Goal: Find specific page/section: Find specific page/section

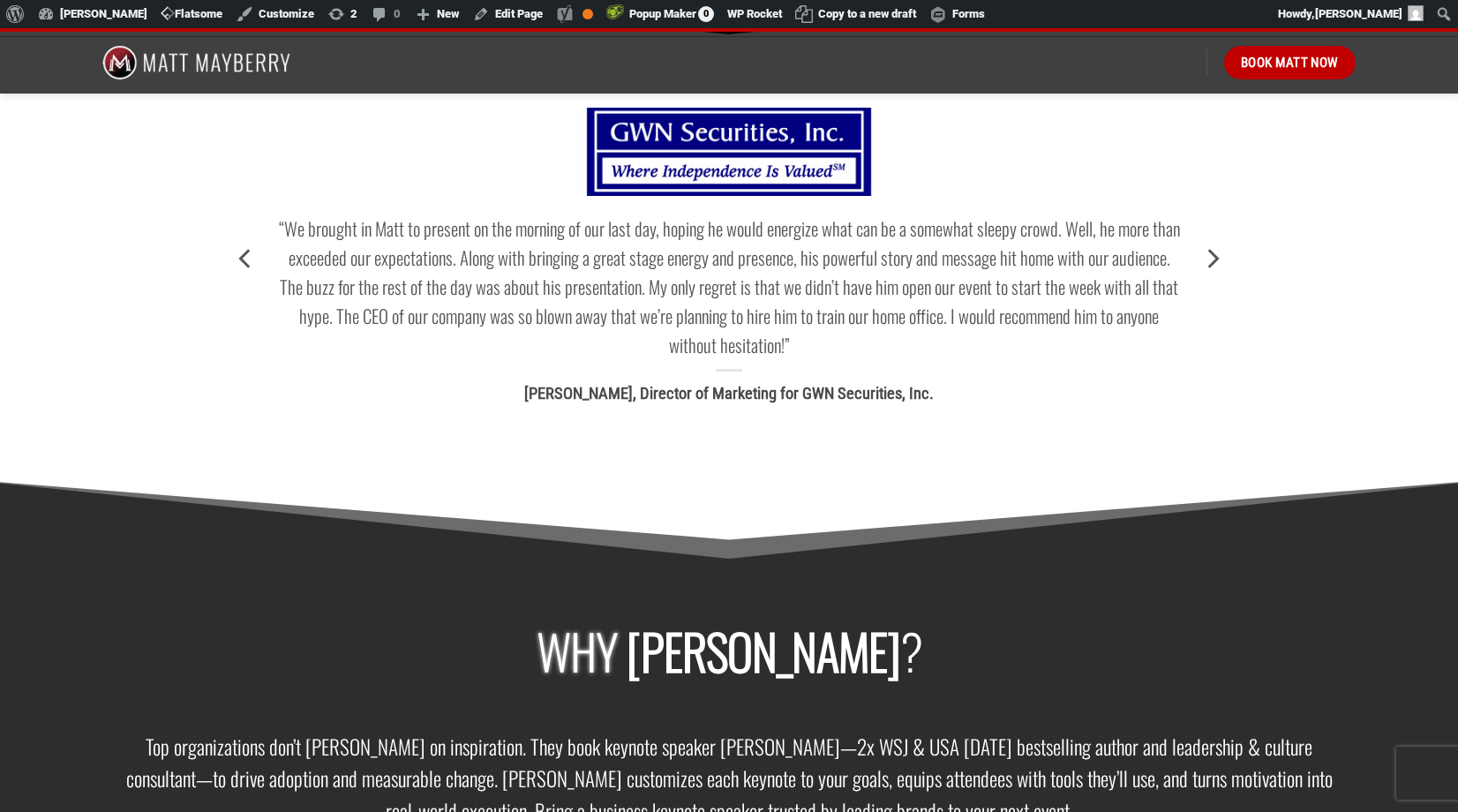
scroll to position [2555, 0]
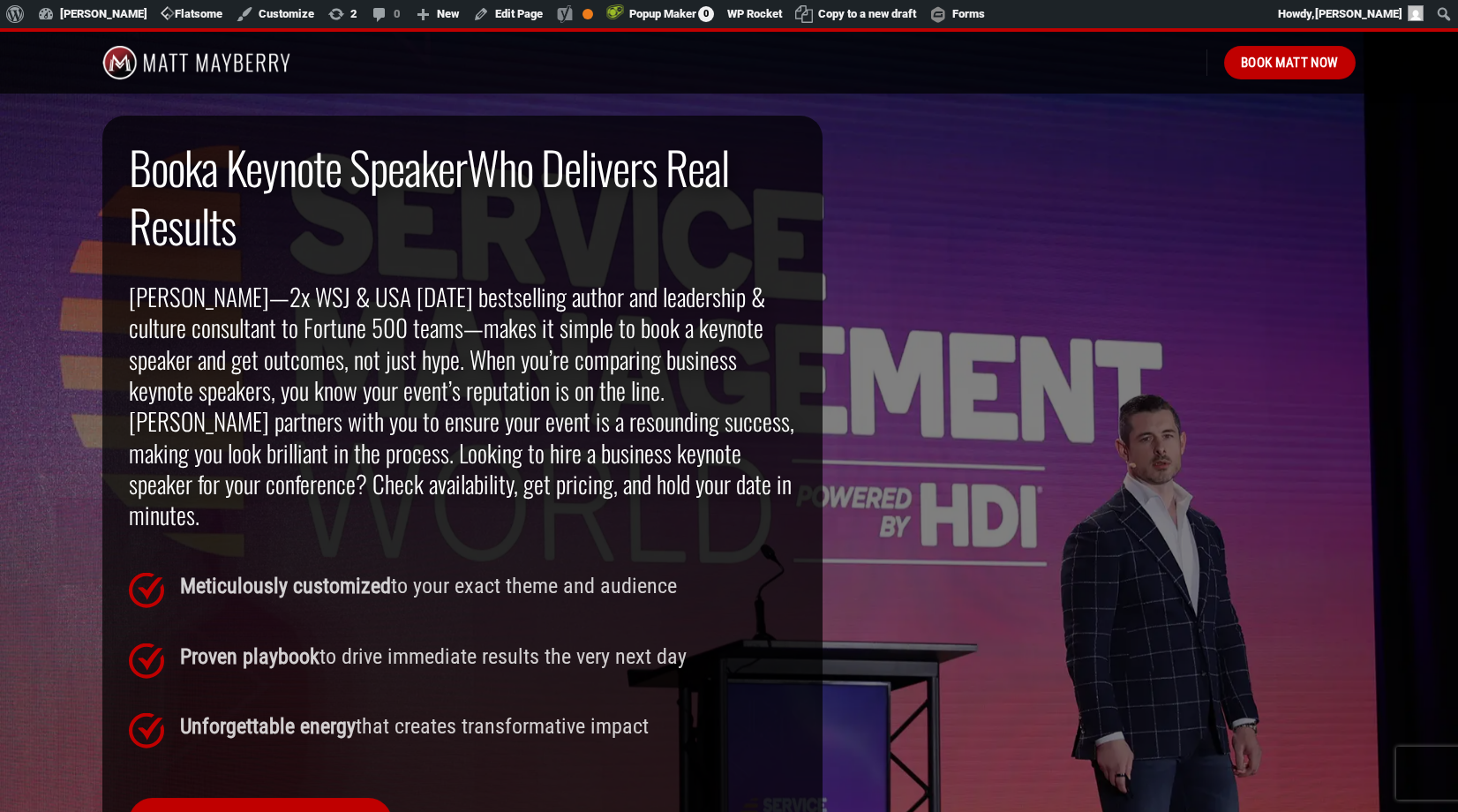
scroll to position [1154, 0]
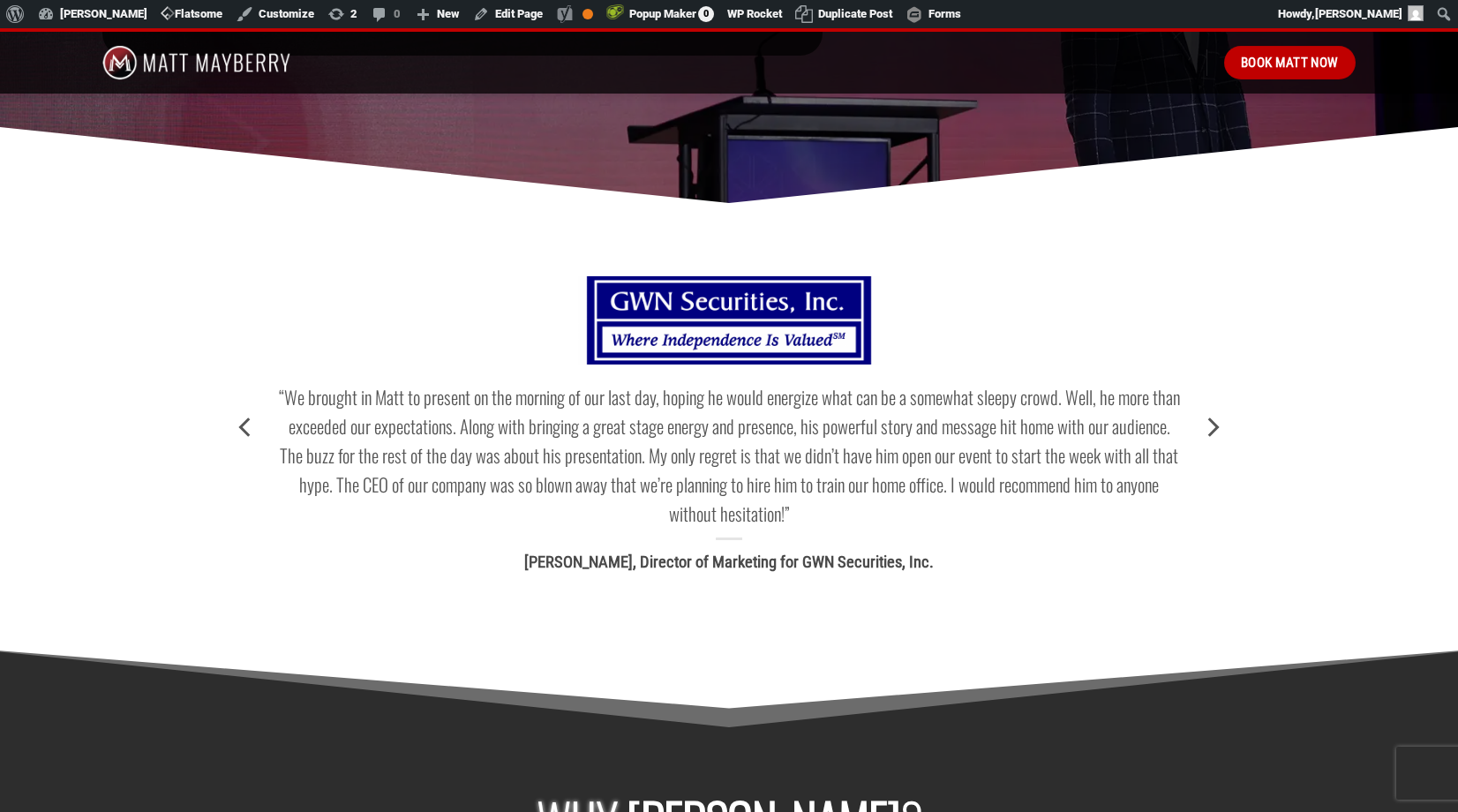
scroll to position [1972, 0]
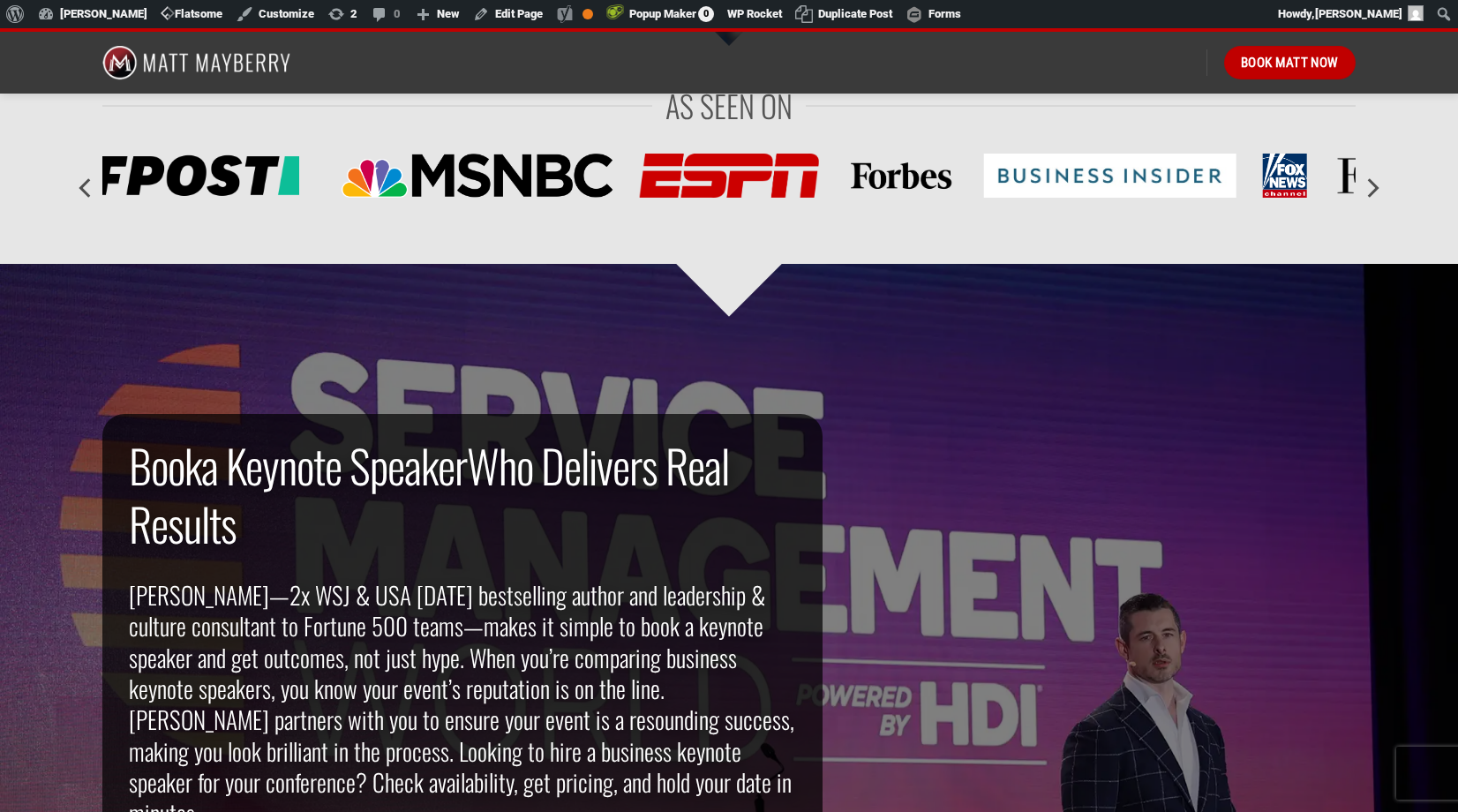
scroll to position [854, 0]
